Goal: Complete application form

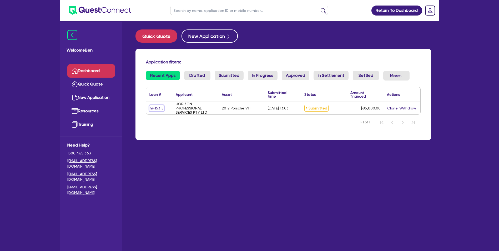
click at [153, 108] on link "QF15315" at bounding box center [156, 108] width 14 height 6
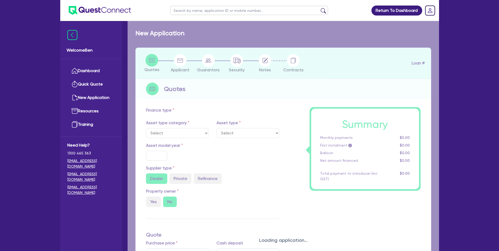
select select "CARS_AND_LIGHT_TRUCKS"
type input "2012"
radio input "false"
radio input "true"
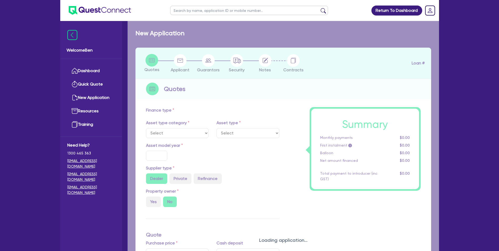
type input "85,000"
type input "8"
type input "6,800"
type input "17.95"
type input "990"
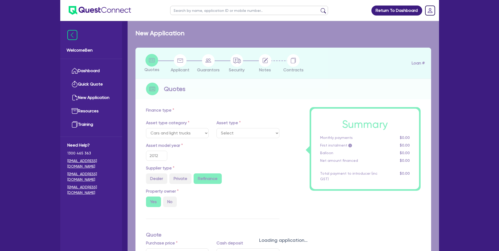
select select "PASSENGER_VEHICLES"
